Goal: Use online tool/utility: Utilize a website feature to perform a specific function

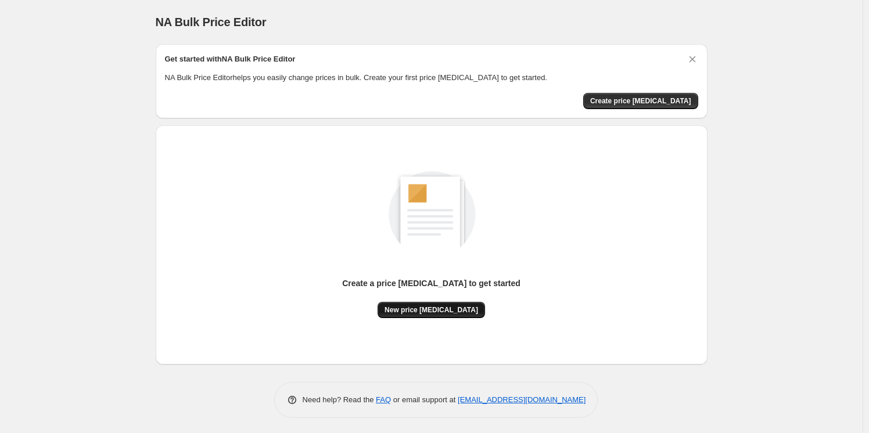
click at [450, 313] on span "New price [MEDICAL_DATA]" at bounding box center [432, 310] width 94 height 9
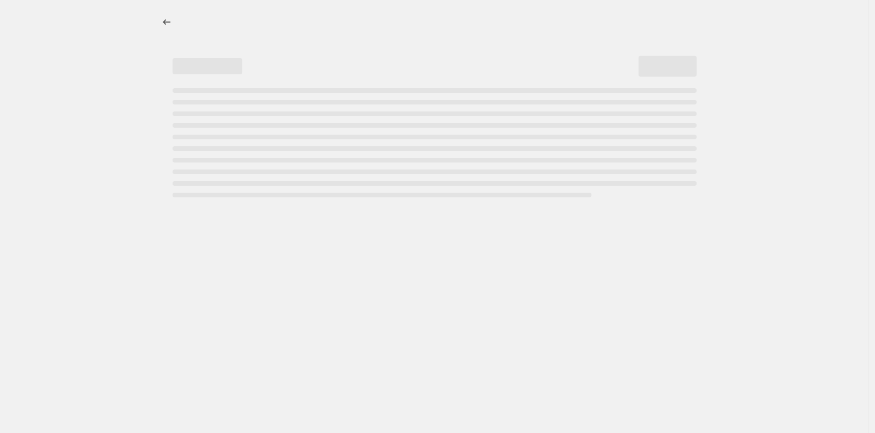
select select "percentage"
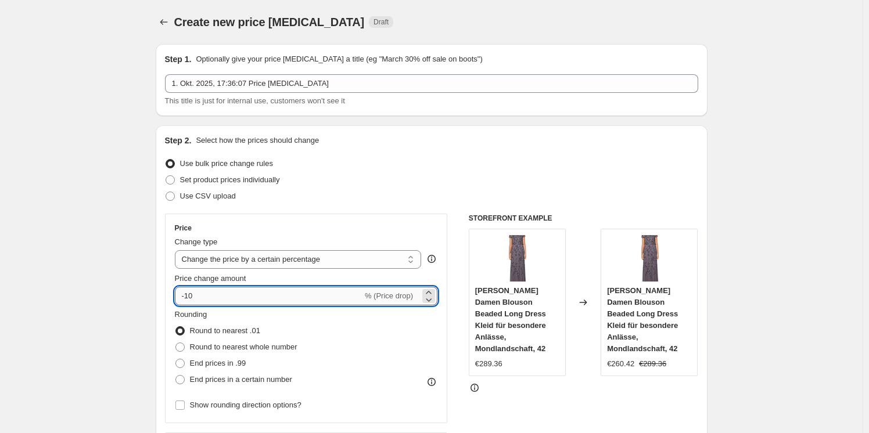
click at [303, 297] on input "-10" at bounding box center [269, 296] width 188 height 19
type input "-1"
type input "-25"
click at [424, 159] on div "Use bulk price change rules" at bounding box center [431, 164] width 533 height 16
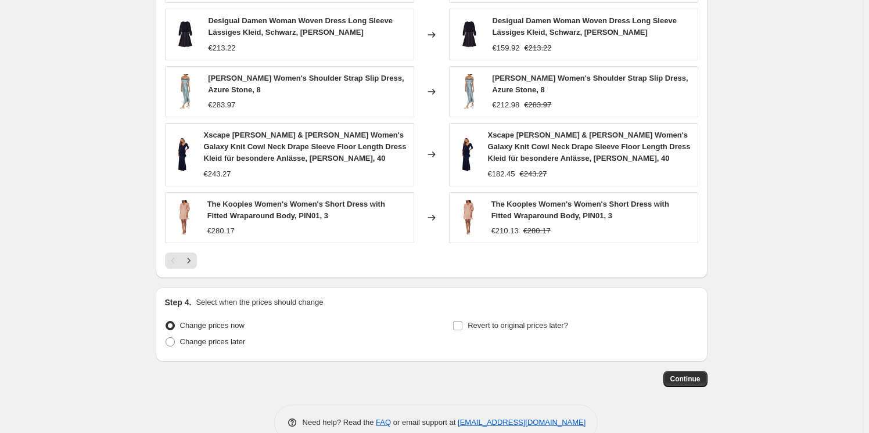
scroll to position [757, 0]
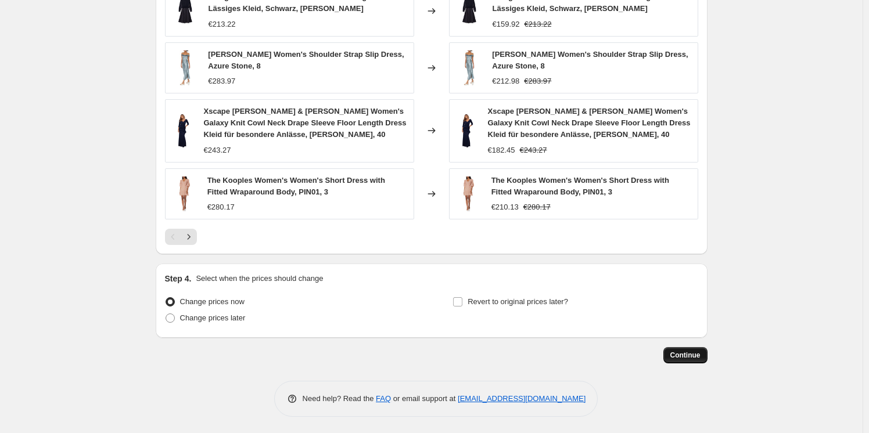
click at [698, 353] on span "Continue" at bounding box center [685, 355] width 30 height 9
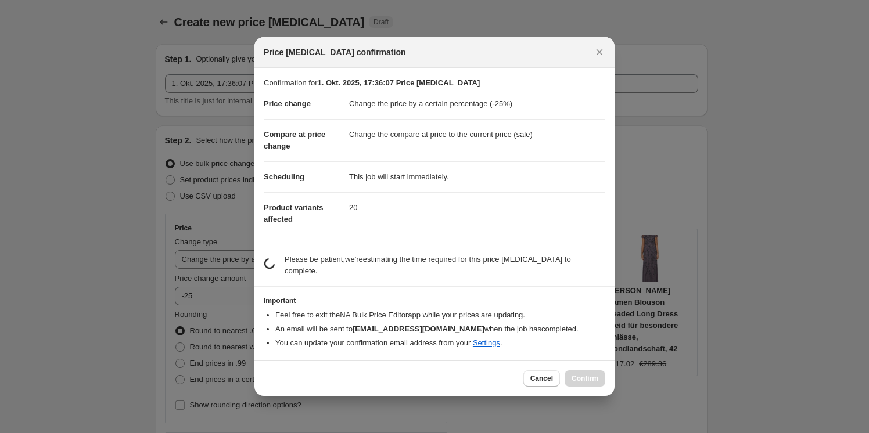
scroll to position [0, 0]
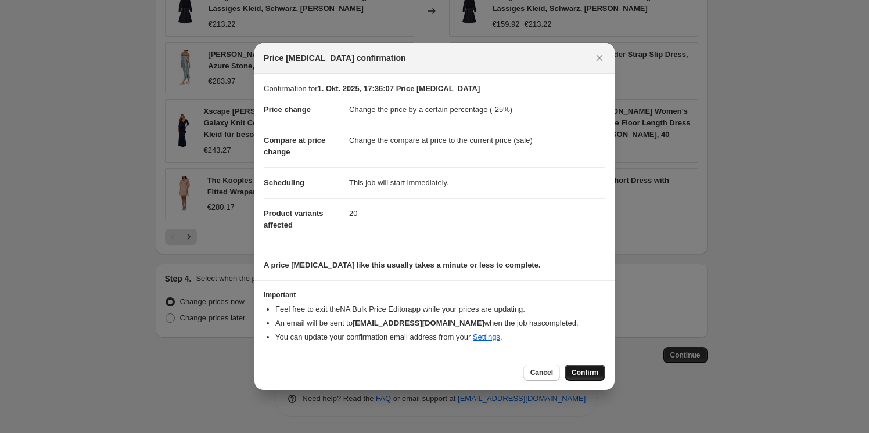
click at [587, 367] on button "Confirm" at bounding box center [585, 373] width 41 height 16
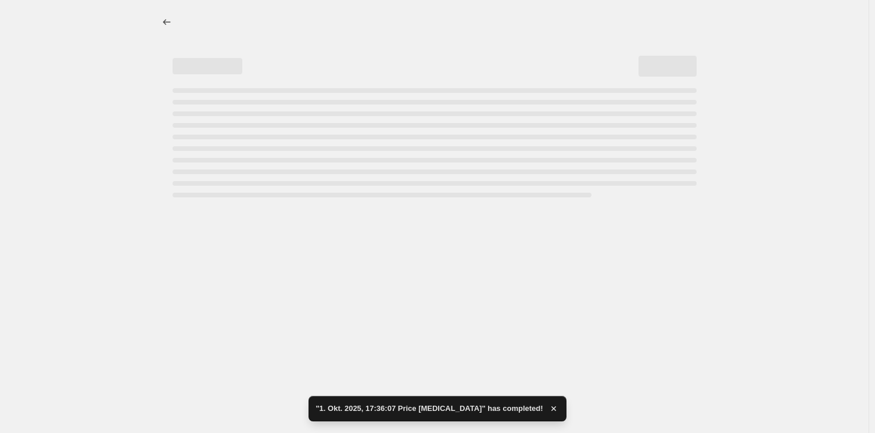
select select "percentage"
